Goal: Information Seeking & Learning: Check status

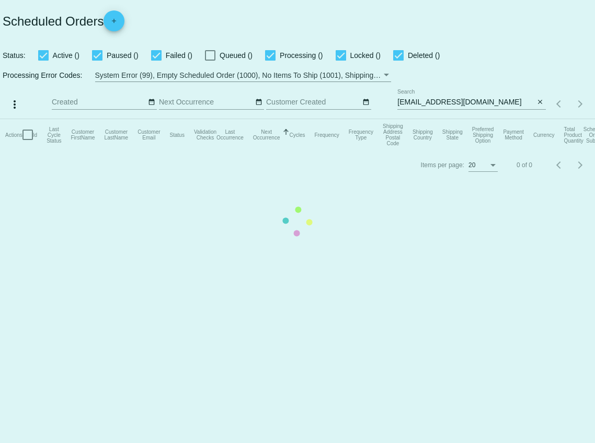
drag, startPoint x: 0, startPoint y: 0, endPoint x: 477, endPoint y: 101, distance: 487.7
click at [477, 119] on mat-table "Actions Id Last Cycle Status Customer FirstName Customer LastName Customer Emai…" at bounding box center [297, 134] width 595 height 31
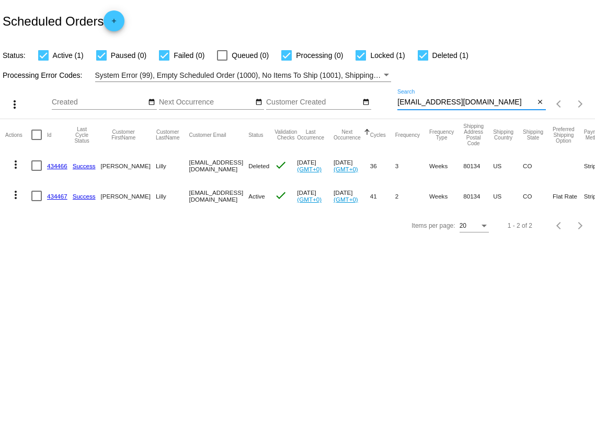
drag, startPoint x: 472, startPoint y: 103, endPoint x: 389, endPoint y: 102, distance: 83.1
click at [389, 103] on div "more_vert Aug Jan Feb Mar [DATE]" at bounding box center [297, 100] width 595 height 37
paste input "[EMAIL_ADDRESS][DOMAIN_NAME]"
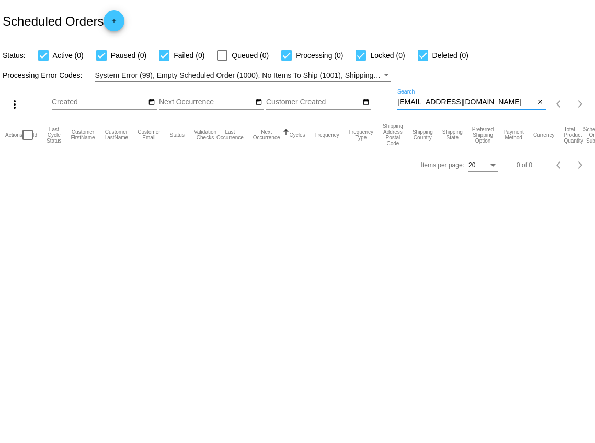
type input "[EMAIL_ADDRESS][DOMAIN_NAME]"
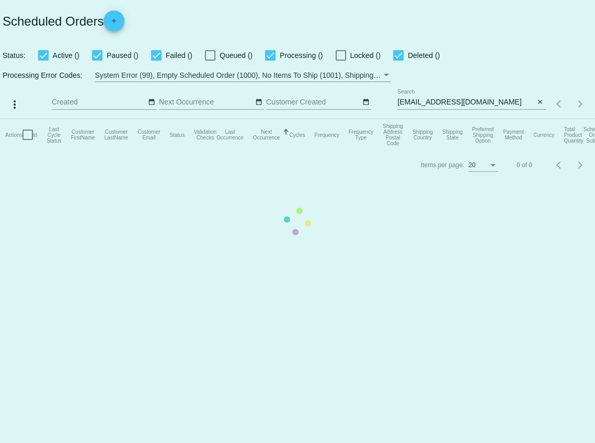
click at [490, 119] on mat-table "Actions Id Last Cycle Status Customer FirstName Customer LastName Customer Emai…" at bounding box center [297, 134] width 595 height 31
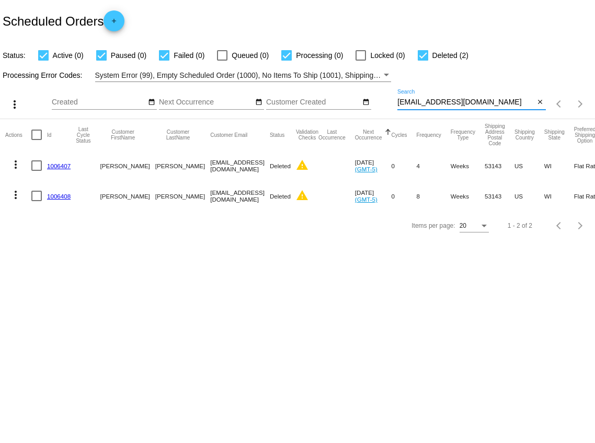
drag, startPoint x: 488, startPoint y: 104, endPoint x: 396, endPoint y: 102, distance: 92.5
click at [396, 103] on div "more_vert Aug Jan Feb Mar [DATE]" at bounding box center [297, 100] width 595 height 37
paste input "sharonninmo195"
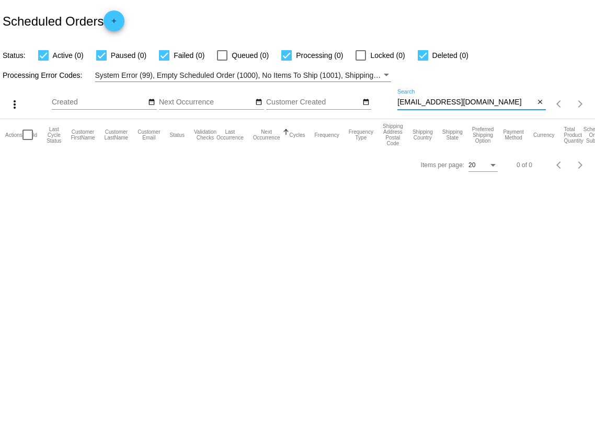
type input "[EMAIL_ADDRESS][DOMAIN_NAME]"
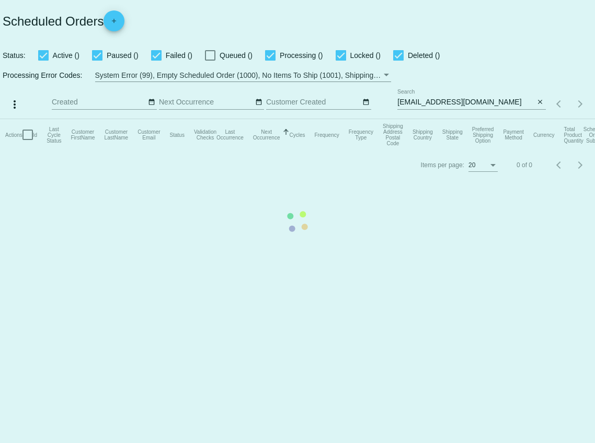
click at [498, 119] on mat-table "Actions Id Last Cycle Status Customer FirstName Customer LastName Customer Emai…" at bounding box center [297, 134] width 595 height 31
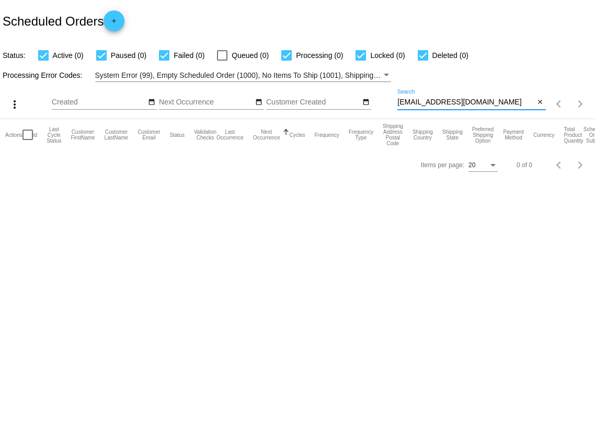
drag, startPoint x: 500, startPoint y: 103, endPoint x: 391, endPoint y: 103, distance: 108.7
click at [391, 103] on div "more_vert Aug Jan Feb Mar [DATE]" at bounding box center [297, 100] width 595 height 37
paste input "938940"
type input "938940"
